Goal: Information Seeking & Learning: Learn about a topic

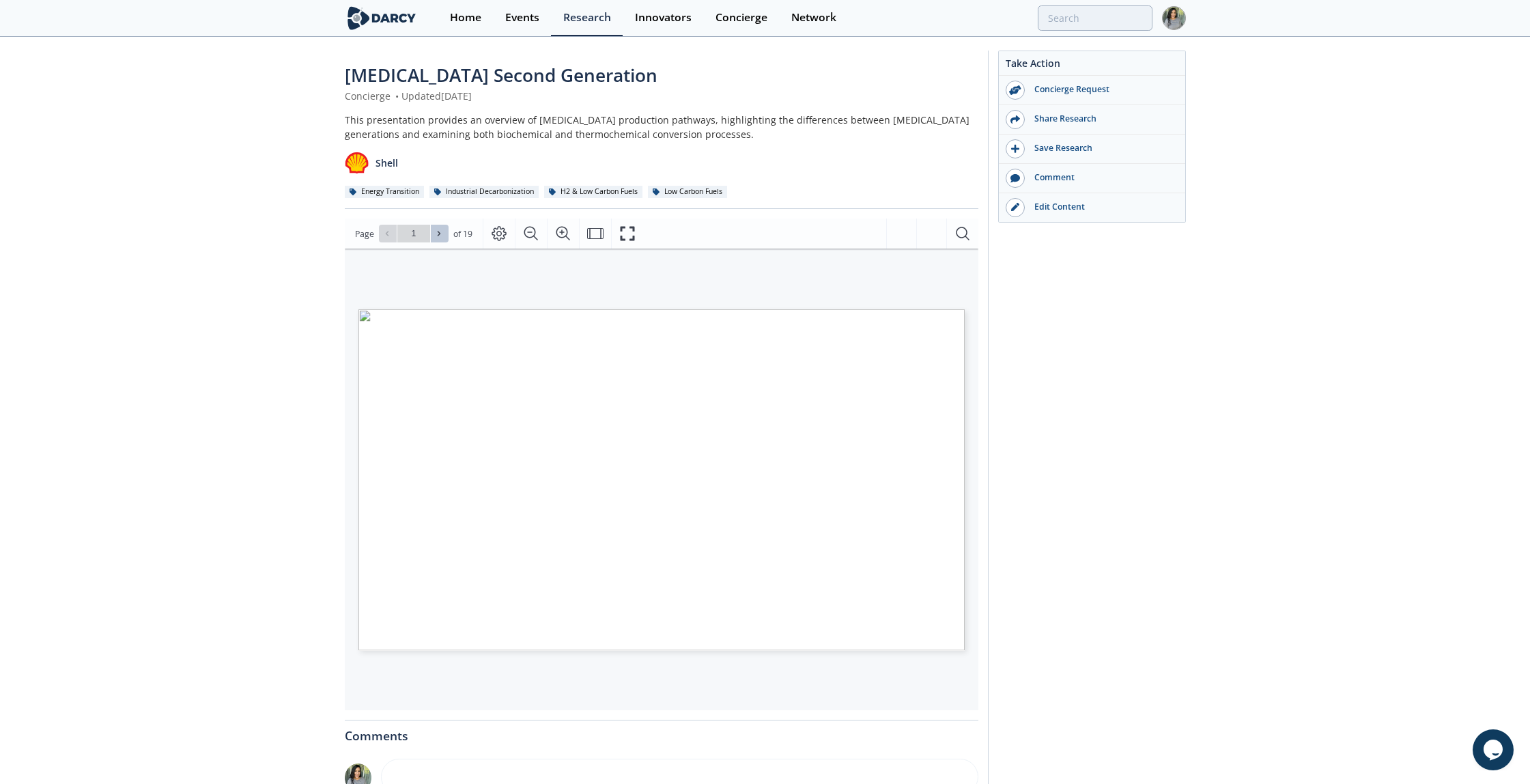
click at [438, 231] on icon at bounding box center [439, 233] width 9 height 9
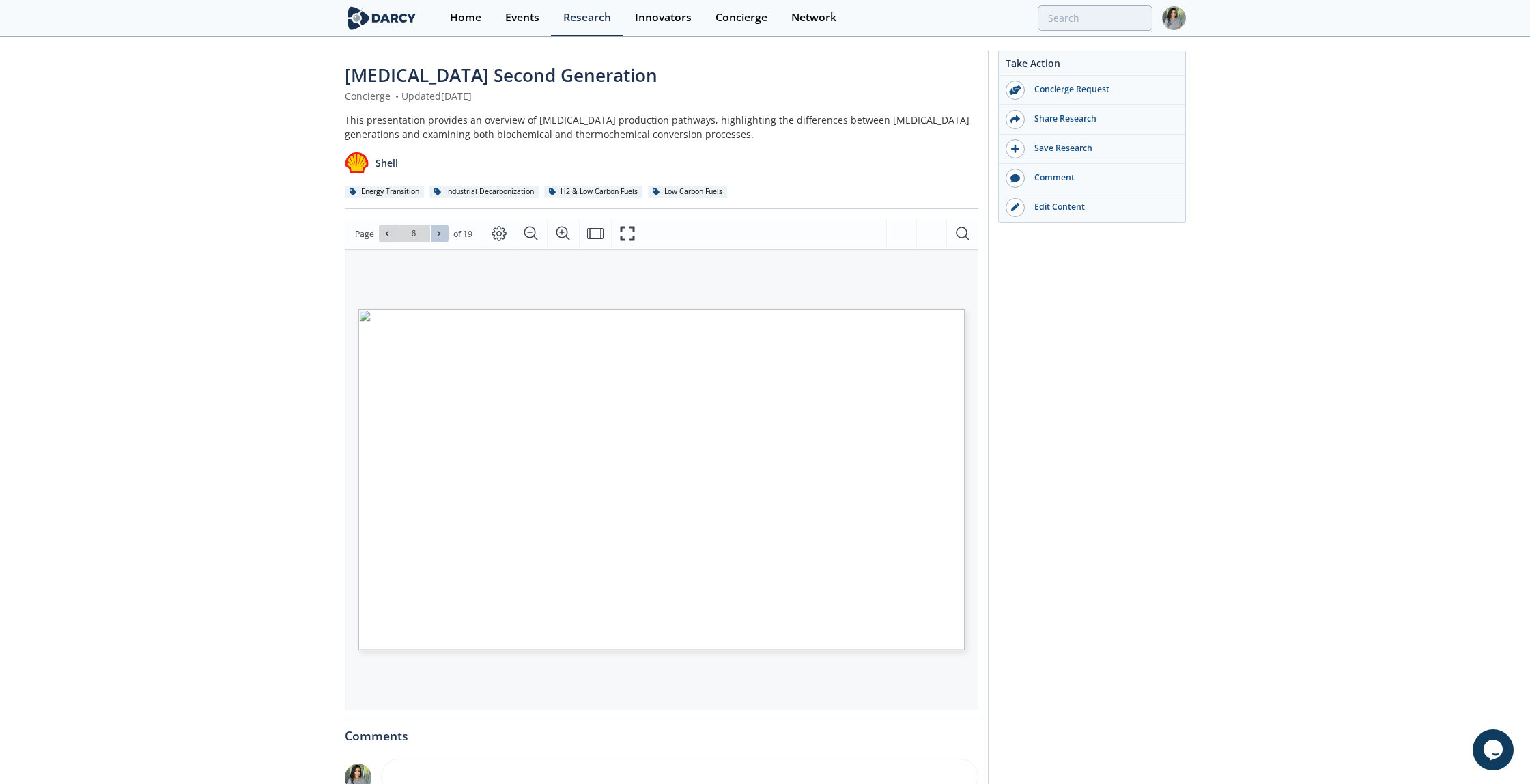
click at [438, 231] on icon at bounding box center [439, 233] width 9 height 9
type input "7"
click at [438, 231] on icon at bounding box center [439, 233] width 9 height 9
type input "8"
click at [438, 231] on icon at bounding box center [439, 233] width 9 height 9
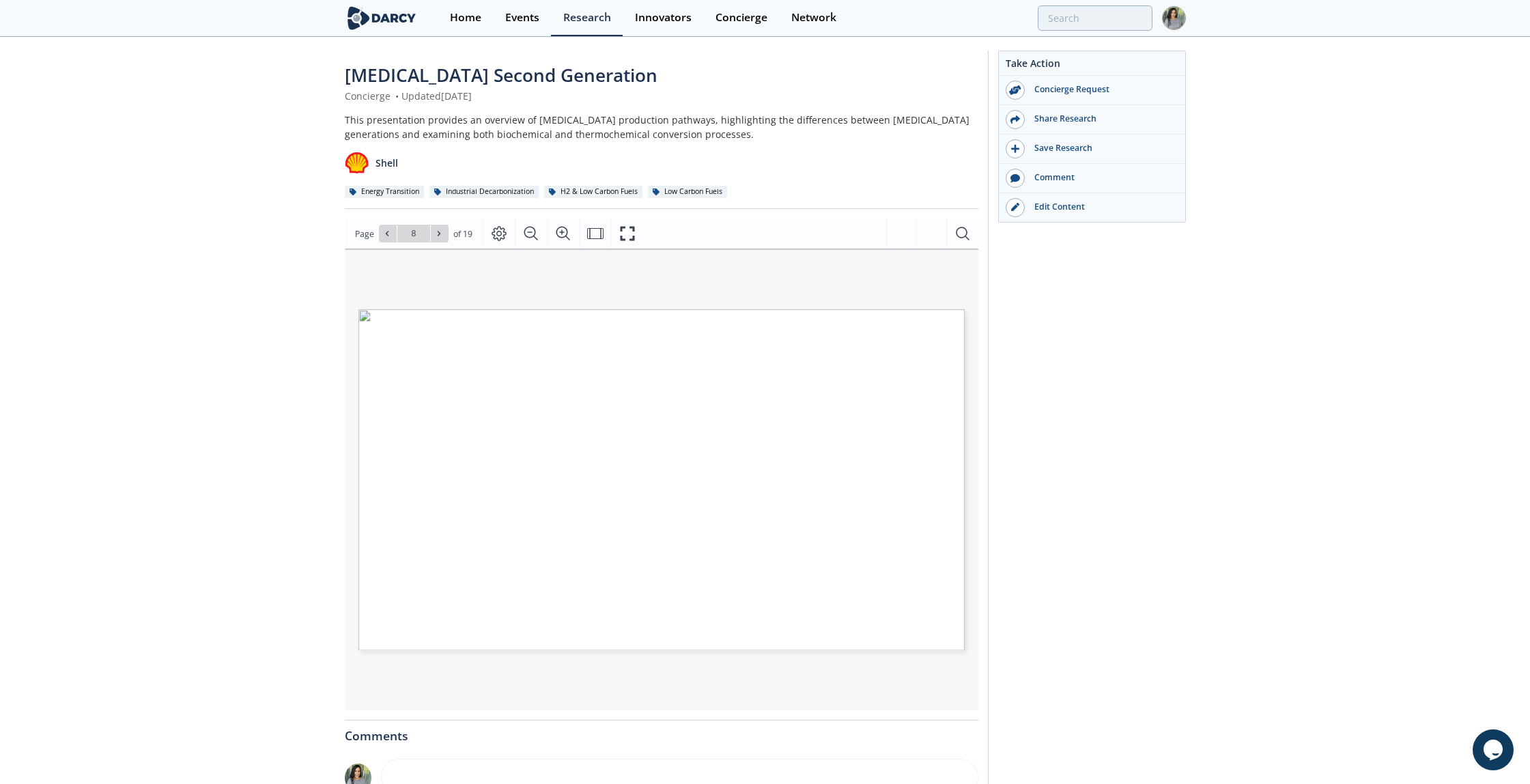
type input "9"
click at [438, 231] on icon at bounding box center [439, 233] width 9 height 9
type input "10"
click at [438, 231] on icon at bounding box center [439, 233] width 9 height 9
type input "11"
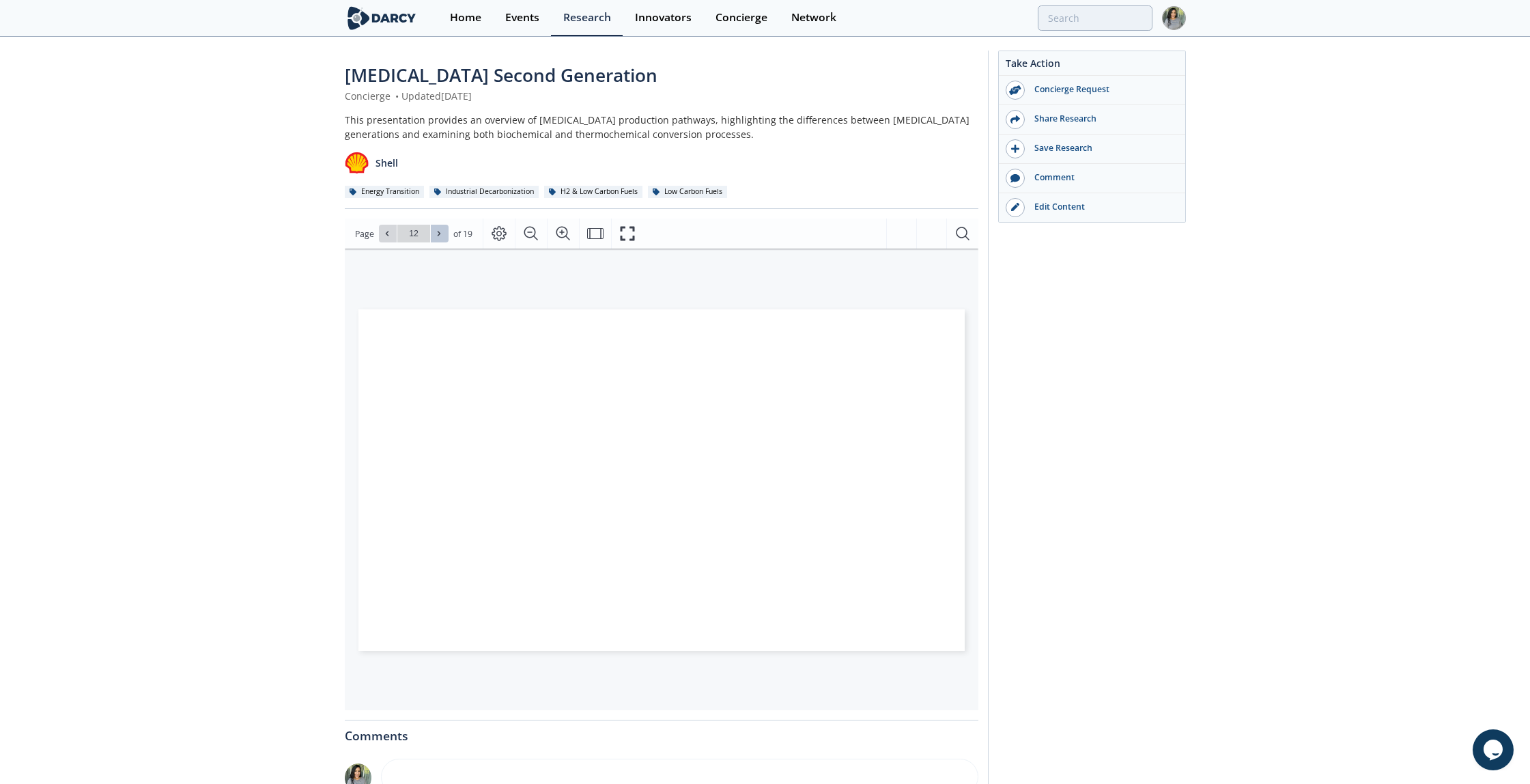
click at [438, 231] on icon at bounding box center [439, 233] width 9 height 9
type input "15"
